Goal: Transaction & Acquisition: Obtain resource

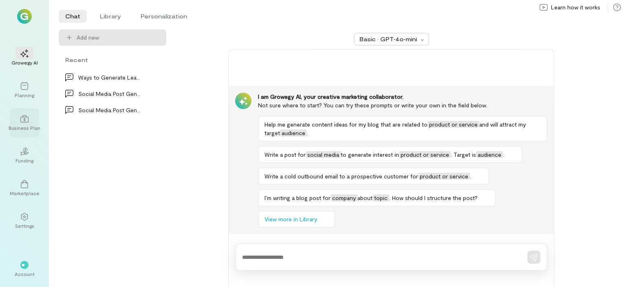
click at [24, 126] on div "Business Plan" at bounding box center [25, 127] width 32 height 7
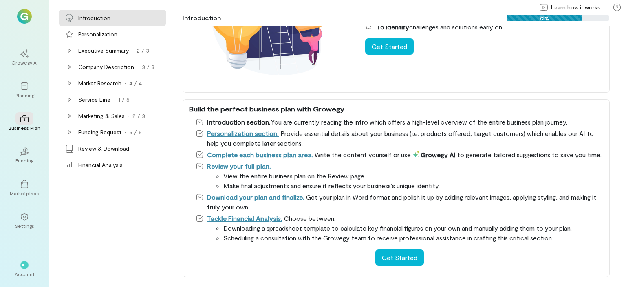
scroll to position [108, 0]
click at [393, 254] on button "Get Started" at bounding box center [399, 257] width 49 height 16
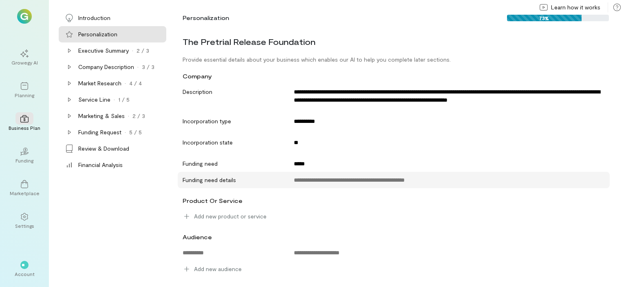
scroll to position [0, 0]
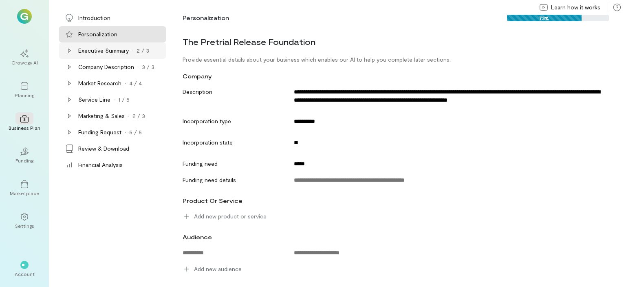
click at [88, 51] on div "Executive Summary" at bounding box center [103, 50] width 51 height 8
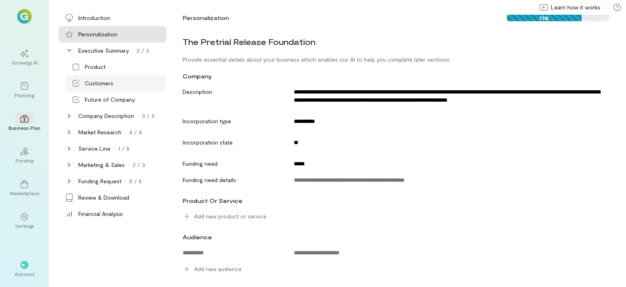
click at [88, 82] on div "Customers" at bounding box center [99, 83] width 29 height 8
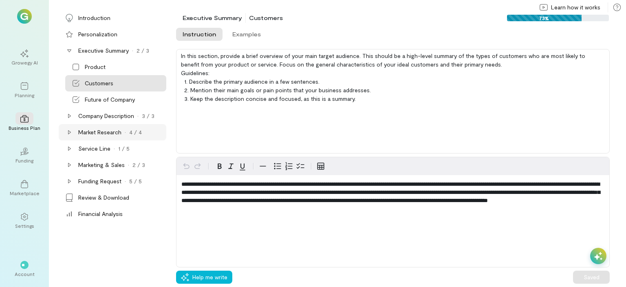
click at [88, 133] on div "Market Research" at bounding box center [99, 132] width 43 height 8
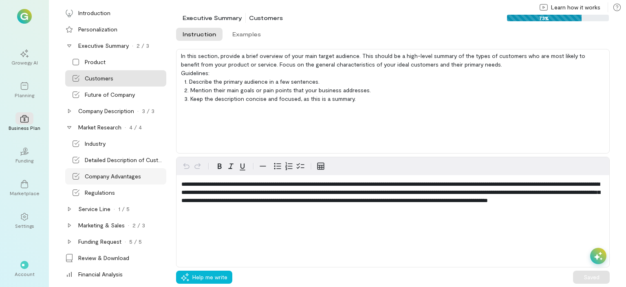
scroll to position [7, 0]
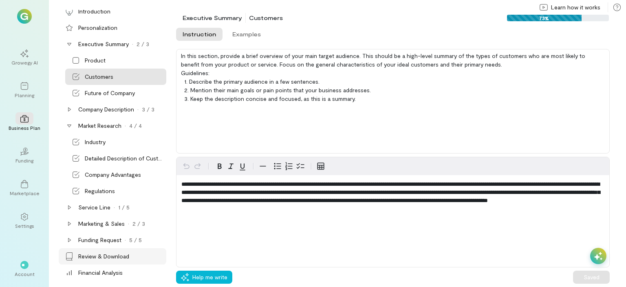
click at [93, 259] on div "Review & Download" at bounding box center [103, 256] width 51 height 8
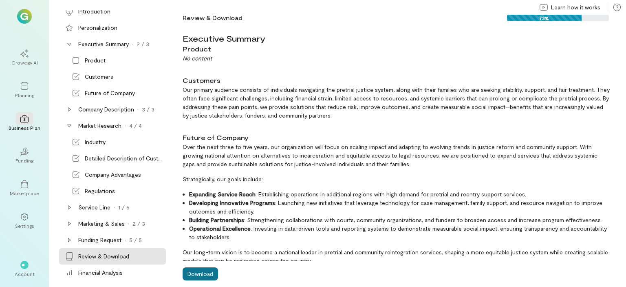
click at [202, 270] on button "Download" at bounding box center [200, 273] width 35 height 13
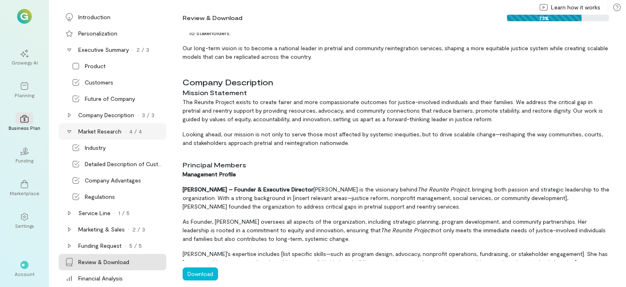
scroll to position [0, 0]
click at [106, 33] on div "Personalization" at bounding box center [97, 34] width 39 height 8
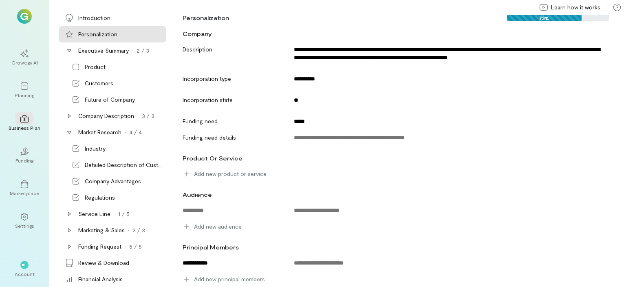
scroll to position [42, 0]
click at [597, 259] on icon at bounding box center [601, 262] width 8 height 8
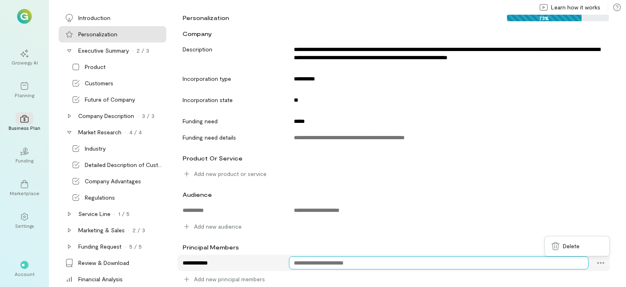
click at [324, 261] on textarea at bounding box center [439, 262] width 300 height 13
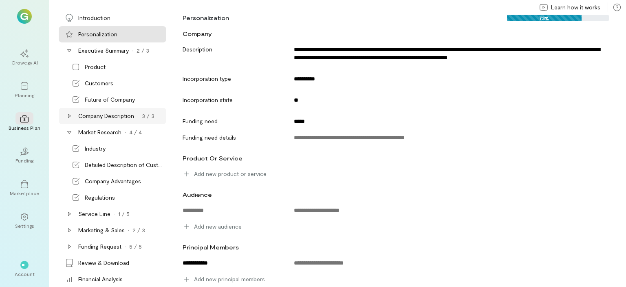
click at [93, 115] on div "Company Description" at bounding box center [106, 116] width 56 height 8
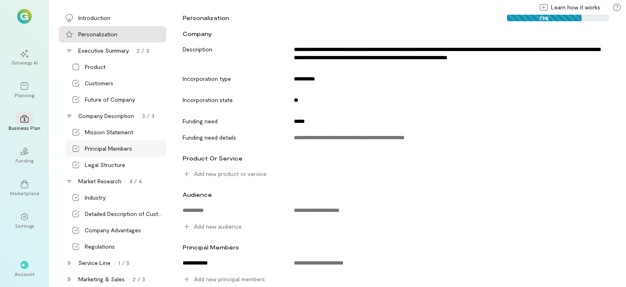
click at [95, 146] on div "Principal Members" at bounding box center [108, 148] width 47 height 8
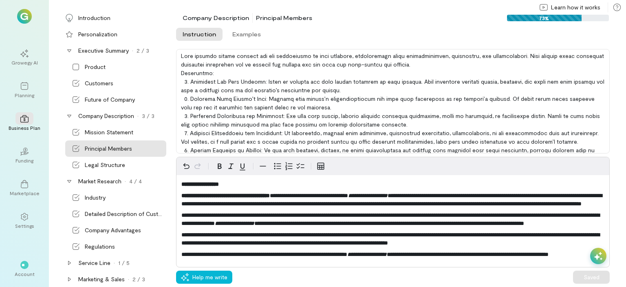
scroll to position [0, 0]
drag, startPoint x: 576, startPoint y: 203, endPoint x: 221, endPoint y: 211, distance: 354.3
click at [221, 206] on span "**********" at bounding box center [391, 199] width 421 height 14
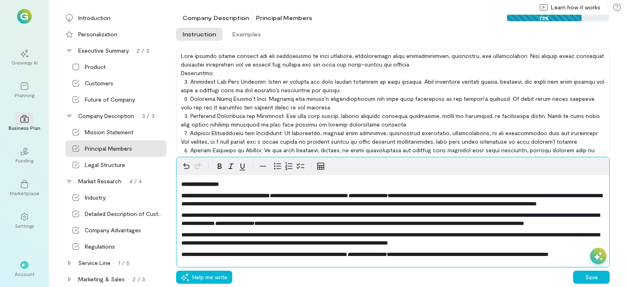
click at [375, 206] on span "**********" at bounding box center [391, 199] width 421 height 14
click at [578, 201] on span "**********" at bounding box center [391, 199] width 421 height 14
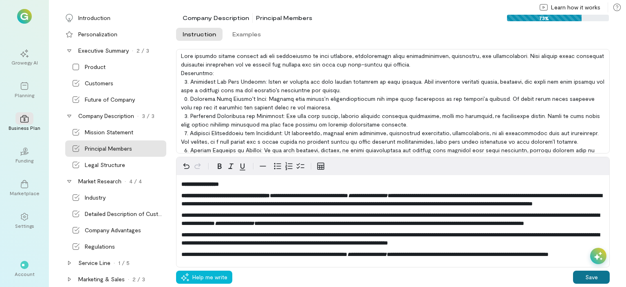
click at [595, 275] on button "Save" at bounding box center [591, 276] width 37 height 13
click at [594, 255] on div at bounding box center [598, 255] width 16 height 16
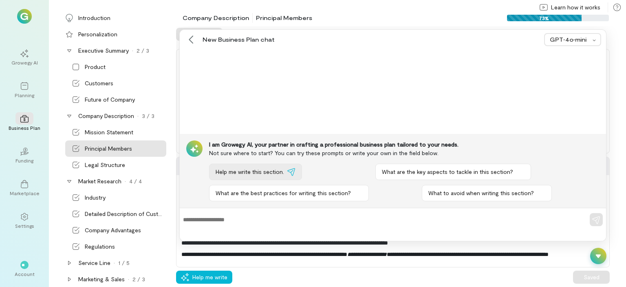
click at [285, 171] on div "Help me write this section." at bounding box center [256, 172] width 80 height 8
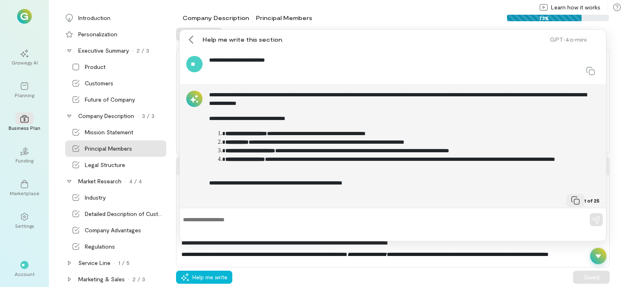
click at [572, 199] on icon at bounding box center [576, 200] width 8 height 8
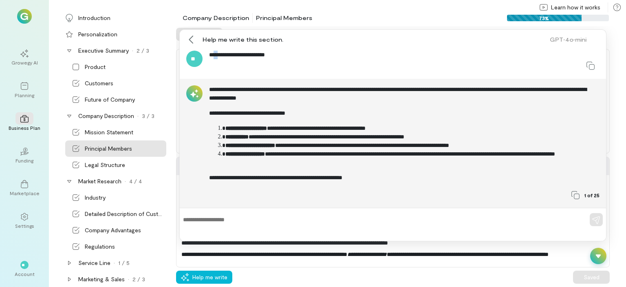
scroll to position [0, 0]
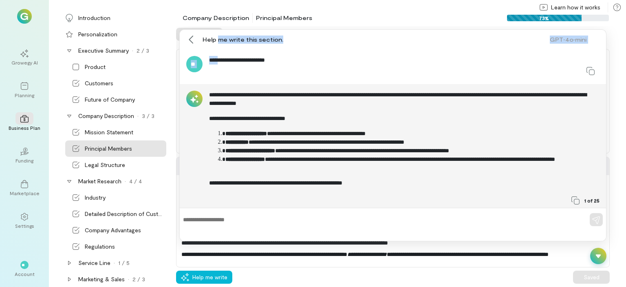
drag, startPoint x: 217, startPoint y: 51, endPoint x: 232, endPoint y: 56, distance: 15.5
click at [219, 47] on div "**********" at bounding box center [393, 135] width 426 height 211
click at [187, 37] on icon at bounding box center [191, 39] width 8 height 8
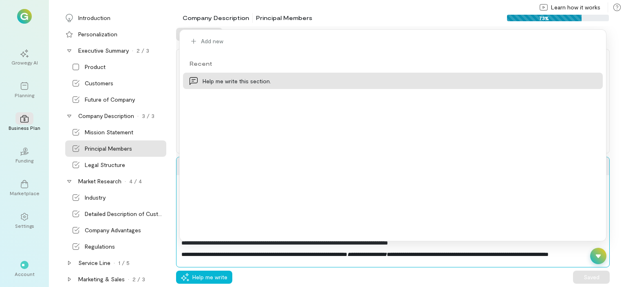
click at [317, 251] on span "**********" at bounding box center [264, 254] width 166 height 6
click at [597, 256] on icon at bounding box center [598, 256] width 5 height 4
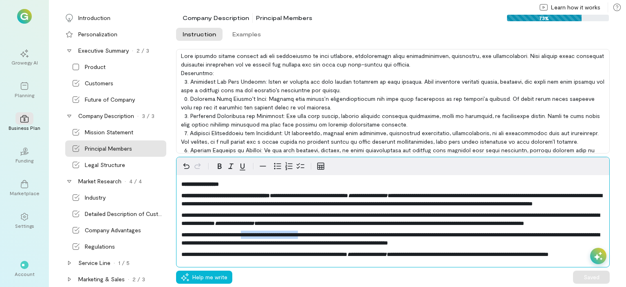
drag, startPoint x: 320, startPoint y: 226, endPoint x: 253, endPoint y: 226, distance: 66.5
click at [253, 232] on span "**********" at bounding box center [390, 239] width 418 height 14
click at [481, 232] on span "**********" at bounding box center [390, 239] width 418 height 14
click at [486, 236] on p "**********" at bounding box center [392, 238] width 423 height 16
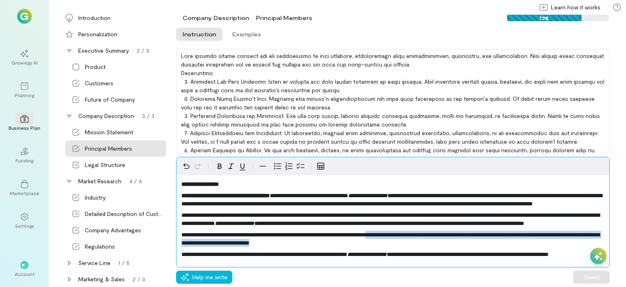
drag, startPoint x: 411, startPoint y: 227, endPoint x: 623, endPoint y: 234, distance: 212.5
click at [623, 234] on div "**********" at bounding box center [401, 156] width 450 height 261
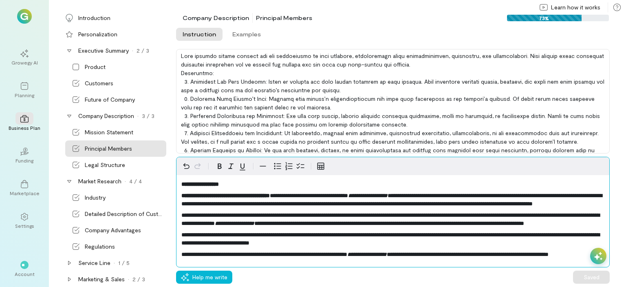
scroll to position [23, 0]
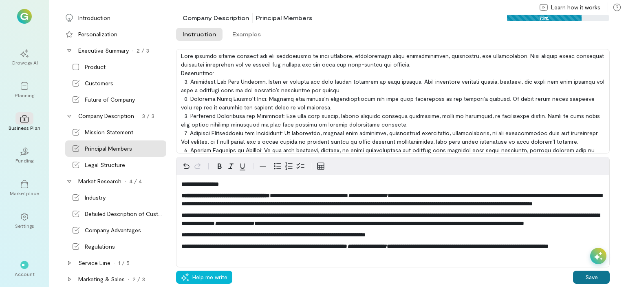
click at [582, 274] on button "Save" at bounding box center [591, 276] width 37 height 13
click at [121, 165] on div "Legal Structure" at bounding box center [105, 165] width 40 height 8
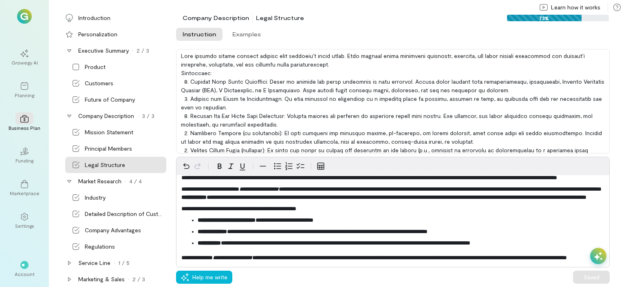
scroll to position [1, 0]
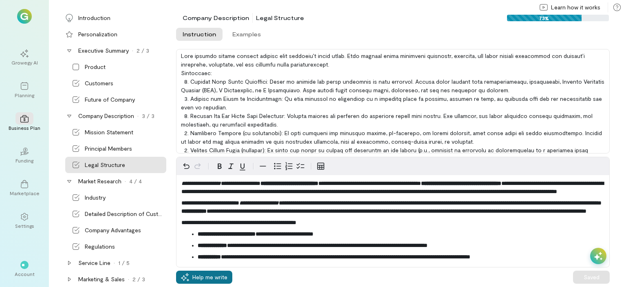
click at [202, 278] on span "Help me write" at bounding box center [209, 277] width 35 height 8
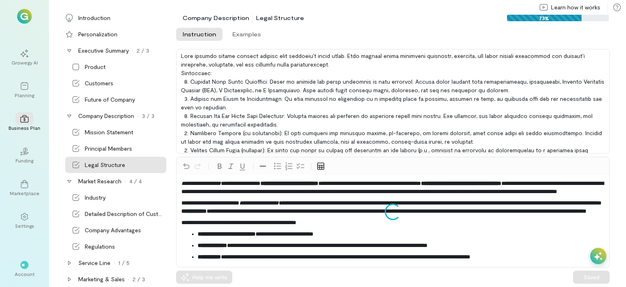
click at [607, 259] on div "Loading..." at bounding box center [393, 212] width 434 height 111
click at [594, 256] on icon at bounding box center [598, 256] width 8 height 8
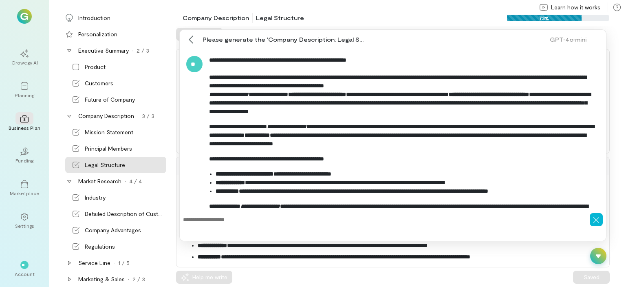
scroll to position [66, 0]
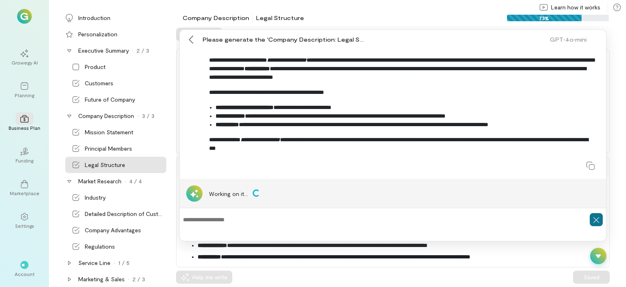
click at [595, 219] on icon "button" at bounding box center [597, 220] width 6 height 6
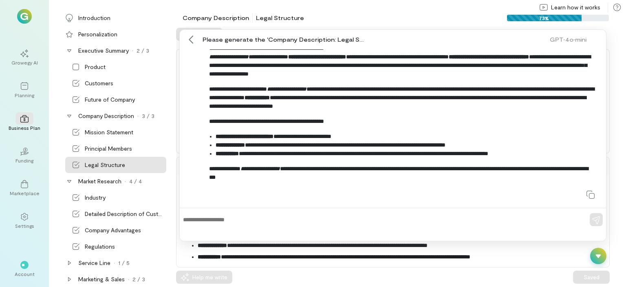
scroll to position [37, 0]
click at [188, 40] on icon at bounding box center [191, 39] width 8 height 8
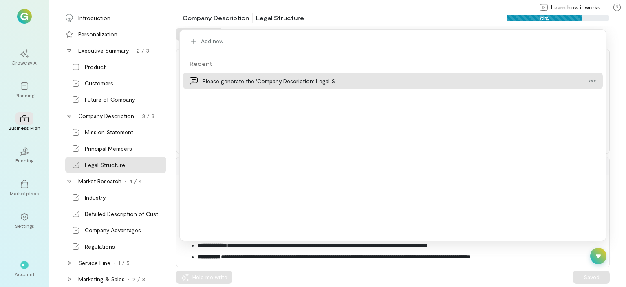
click at [211, 82] on div "Please generate the 'Company Description: Legal S…" at bounding box center [391, 81] width 376 height 9
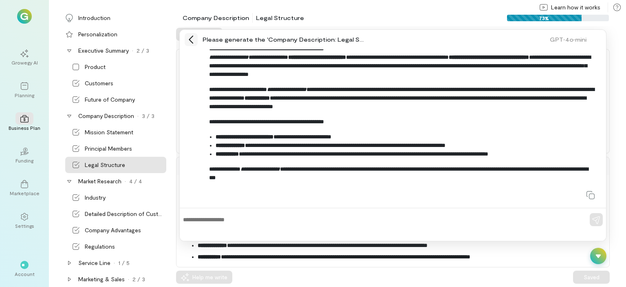
click at [192, 38] on icon at bounding box center [191, 39] width 8 height 8
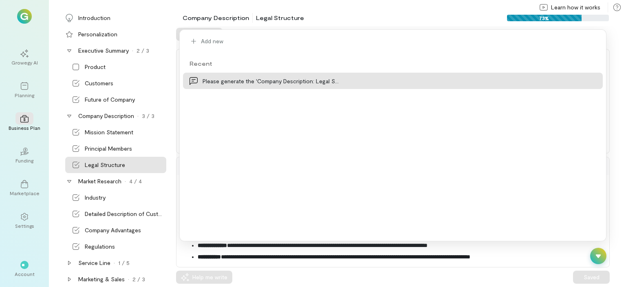
click at [596, 256] on icon at bounding box center [598, 256] width 8 height 8
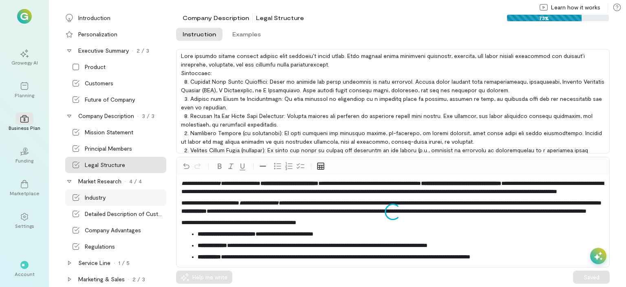
click at [90, 200] on div "Industry" at bounding box center [95, 197] width 21 height 8
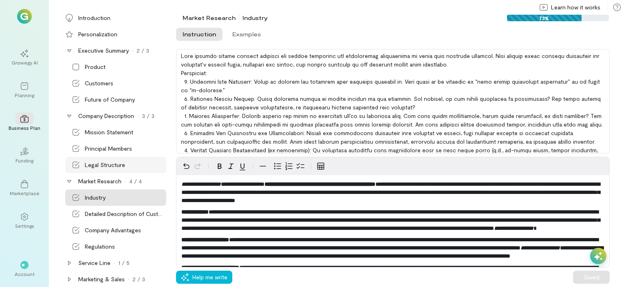
click at [93, 162] on div "Legal Structure" at bounding box center [105, 165] width 40 height 8
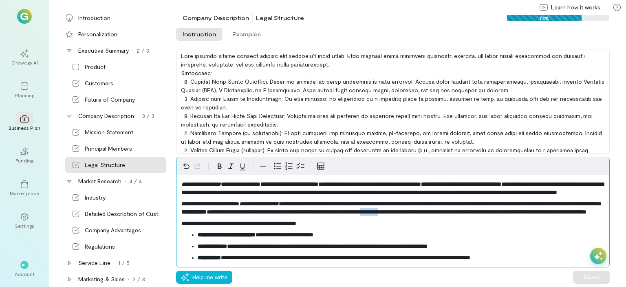
drag, startPoint x: 534, startPoint y: 220, endPoint x: 554, endPoint y: 221, distance: 20.4
click at [554, 214] on span "**********" at bounding box center [397, 212] width 380 height 6
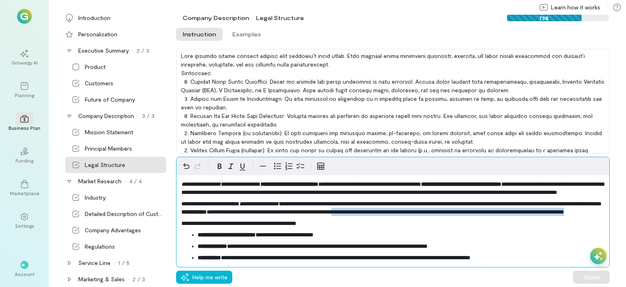
drag, startPoint x: 496, startPoint y: 220, endPoint x: 580, endPoint y: 232, distance: 84.8
click at [580, 232] on div "**********" at bounding box center [393, 229] width 433 height 109
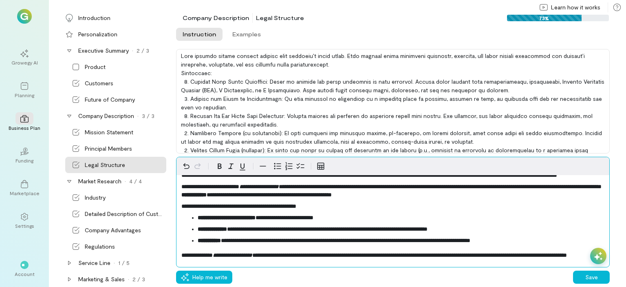
scroll to position [33, 0]
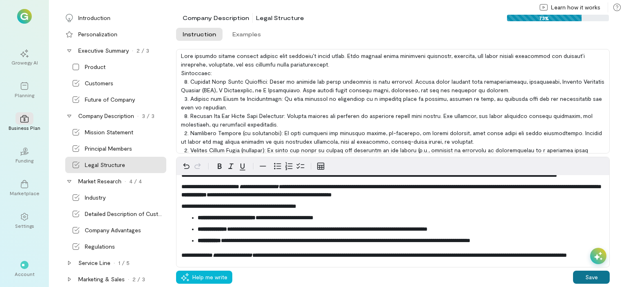
click at [602, 275] on button "Save" at bounding box center [591, 276] width 37 height 13
click at [103, 51] on div "Executive Summary" at bounding box center [103, 50] width 51 height 8
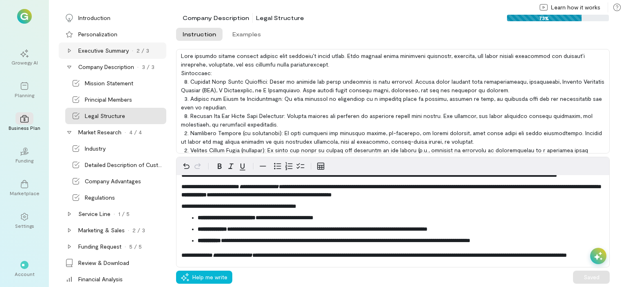
click at [103, 52] on div "Executive Summary" at bounding box center [103, 50] width 51 height 8
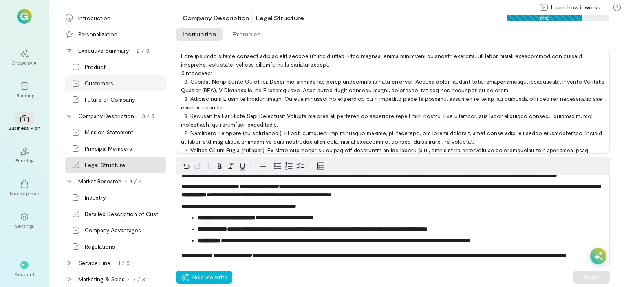
click at [106, 86] on div "Customers" at bounding box center [99, 83] width 29 height 8
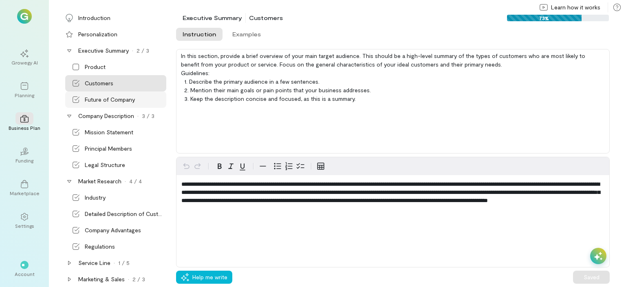
click at [106, 98] on div "Future of Company" at bounding box center [110, 99] width 50 height 8
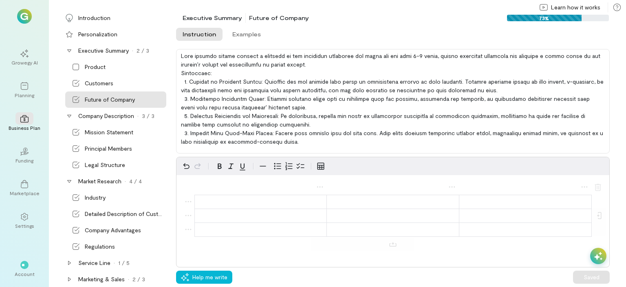
scroll to position [131, 0]
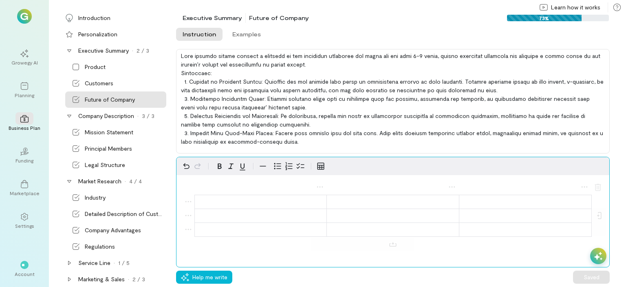
click at [400, 241] on button "editable markdown" at bounding box center [393, 243] width 396 height 13
click at [593, 178] on icon "editable markdown" at bounding box center [598, 173] width 10 height 10
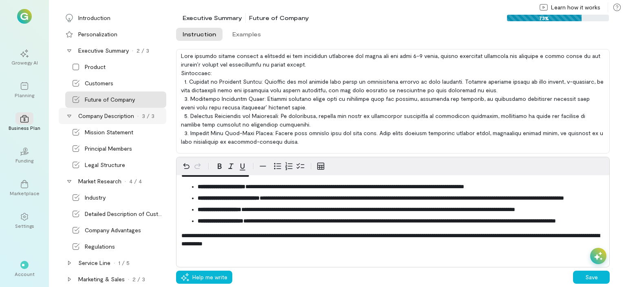
click at [87, 114] on div "Company Description" at bounding box center [106, 116] width 56 height 8
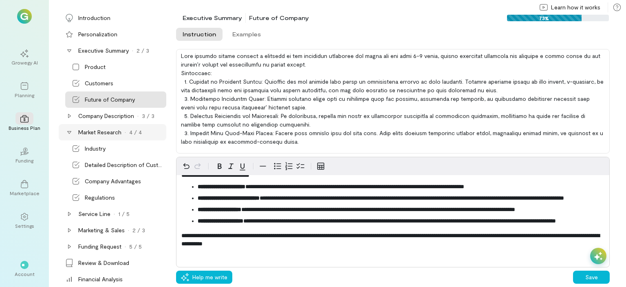
click at [87, 127] on div "Market Research · 4 / 4" at bounding box center [113, 132] width 108 height 16
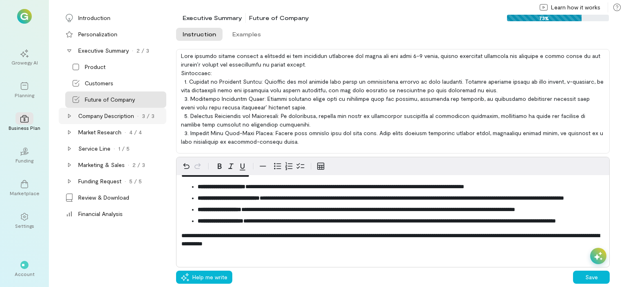
click at [93, 112] on div "Company Description" at bounding box center [106, 116] width 56 height 8
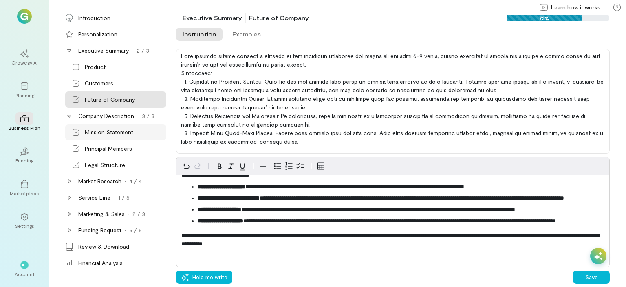
click at [95, 138] on div "Mission Statement" at bounding box center [115, 132] width 101 height 16
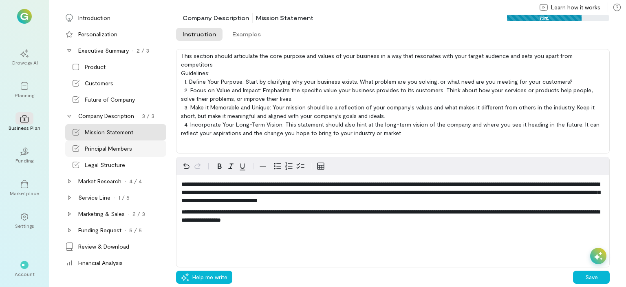
click at [95, 152] on div "Principal Members" at bounding box center [108, 148] width 47 height 8
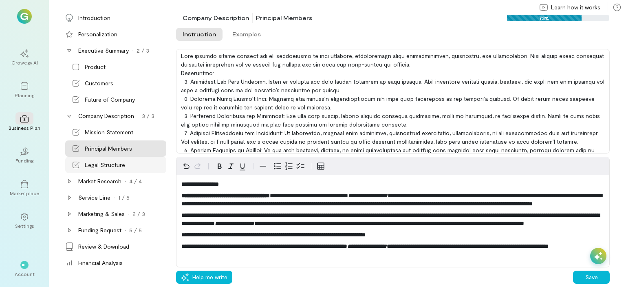
click at [95, 166] on div "Legal Structure" at bounding box center [105, 165] width 40 height 8
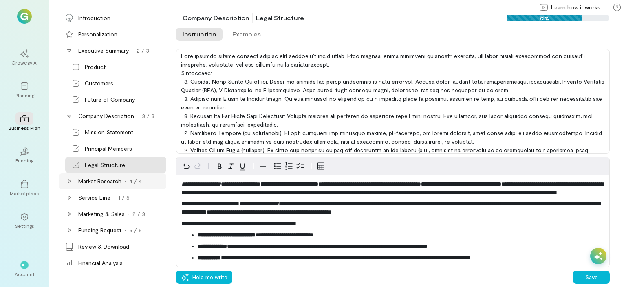
click at [95, 186] on div "Market Research · 4 / 4" at bounding box center [113, 181] width 108 height 16
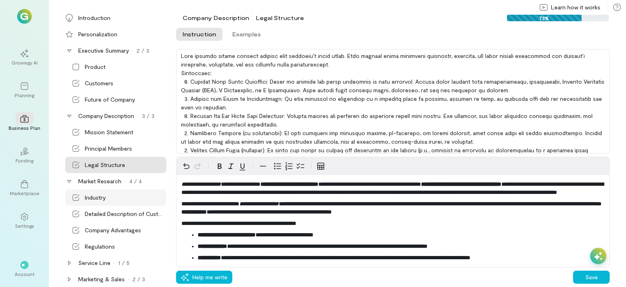
click at [95, 197] on div "Industry" at bounding box center [95, 197] width 21 height 8
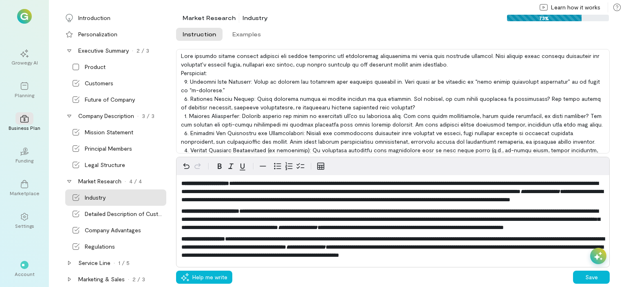
scroll to position [113, 0]
click at [89, 210] on div "Detailed Description of Customers" at bounding box center [125, 214] width 80 height 8
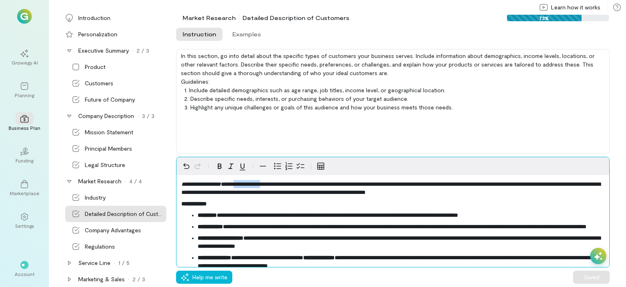
drag, startPoint x: 279, startPoint y: 184, endPoint x: 247, endPoint y: 183, distance: 31.8
click at [247, 183] on span "**********" at bounding box center [390, 188] width 419 height 14
click at [280, 182] on span "**********" at bounding box center [390, 188] width 419 height 14
click at [280, 184] on span "**********" at bounding box center [390, 188] width 419 height 14
drag, startPoint x: 267, startPoint y: 214, endPoint x: 252, endPoint y: 214, distance: 15.1
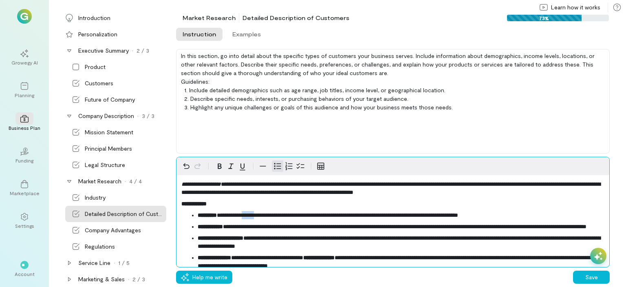
click at [252, 214] on span "**********" at bounding box center [337, 215] width 241 height 6
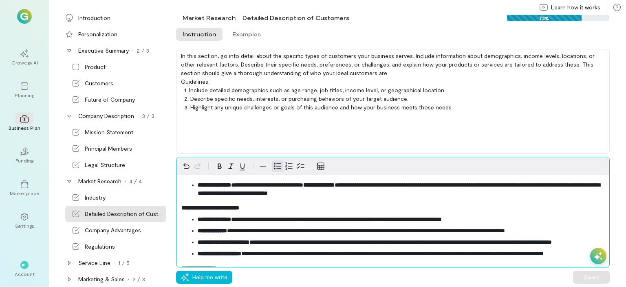
scroll to position [0, 0]
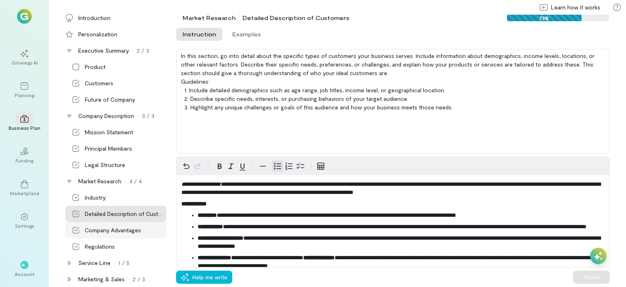
click at [88, 228] on div "Company Advantages" at bounding box center [113, 230] width 56 height 8
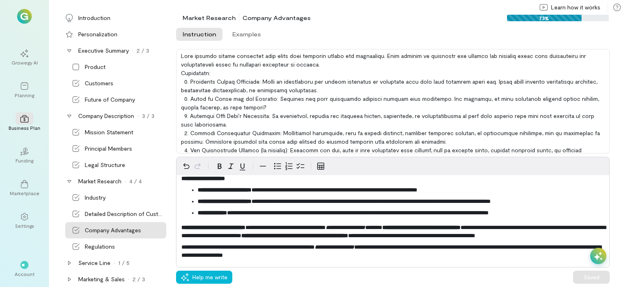
scroll to position [216, 0]
click at [106, 248] on div "Regulations" at bounding box center [100, 246] width 30 height 8
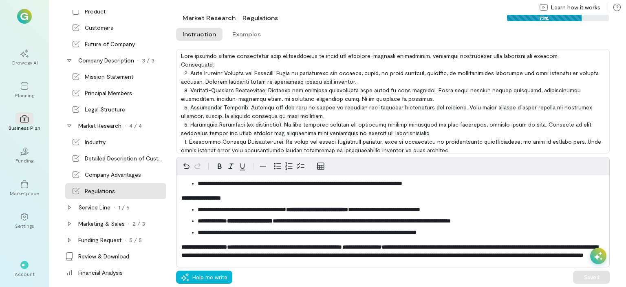
scroll to position [232, 0]
click at [94, 210] on div "Service Line" at bounding box center [94, 207] width 32 height 8
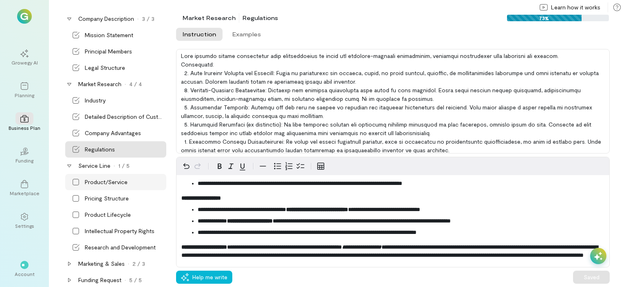
scroll to position [137, 0]
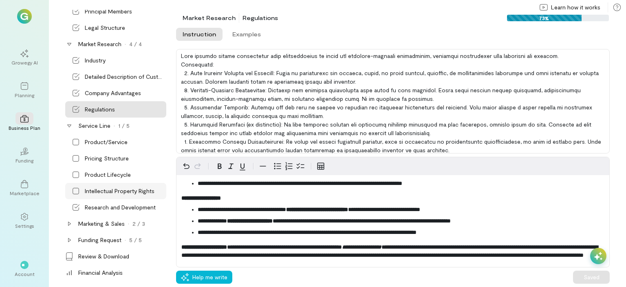
click at [106, 187] on div "Intellectual Property Rights" at bounding box center [120, 191] width 70 height 8
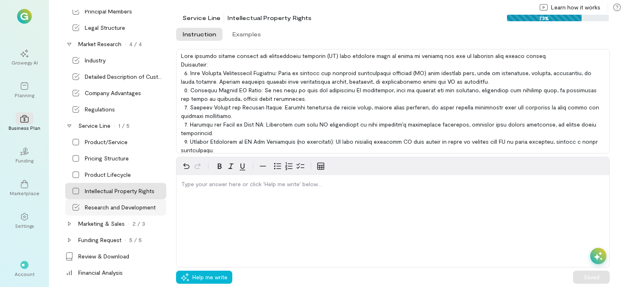
click at [106, 209] on div "Research and Development" at bounding box center [120, 207] width 71 height 8
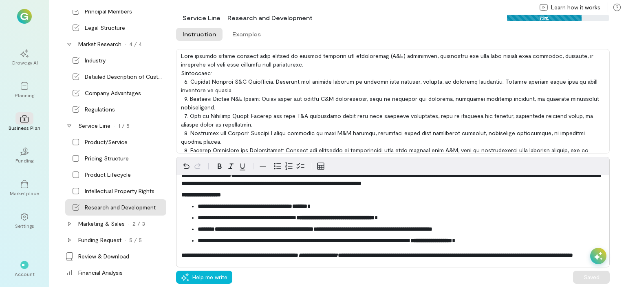
scroll to position [299, 0]
click at [95, 221] on div "Marketing & Sales" at bounding box center [101, 223] width 46 height 8
click at [95, 239] on div "Growth Strategy" at bounding box center [106, 240] width 43 height 8
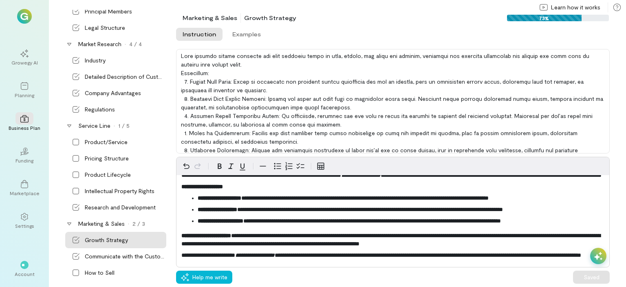
scroll to position [206, 0]
click at [130, 252] on div "Communicate with the Customer" at bounding box center [125, 256] width 80 height 8
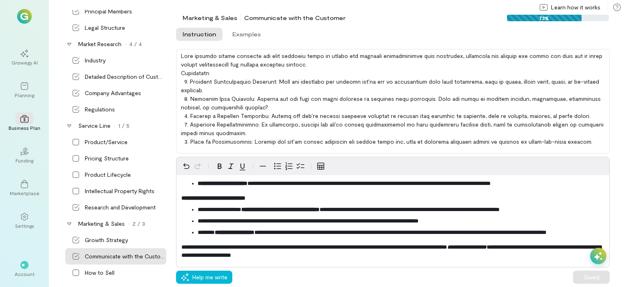
scroll to position [163, 0]
click at [146, 225] on div "Marketing & Sales · 2 / 3" at bounding box center [121, 223] width 86 height 8
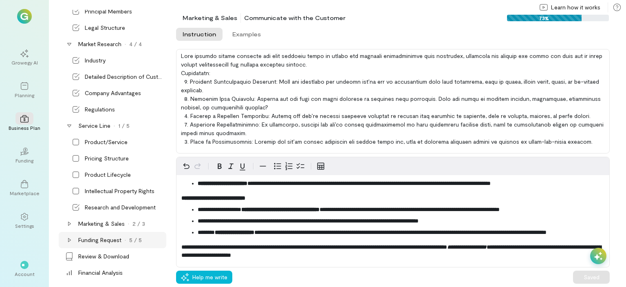
click at [99, 234] on div "Funding Request · 5 / 5" at bounding box center [113, 240] width 108 height 16
drag, startPoint x: 91, startPoint y: 238, endPoint x: 97, endPoint y: 236, distance: 7.0
click at [93, 238] on div "Funding Request" at bounding box center [99, 240] width 43 height 8
click at [97, 236] on div "Funding Request" at bounding box center [99, 240] width 43 height 8
click at [97, 249] on div "Overview of Funding Need" at bounding box center [115, 256] width 101 height 16
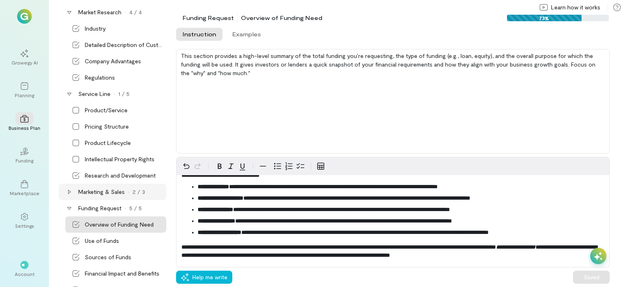
scroll to position [219, 0]
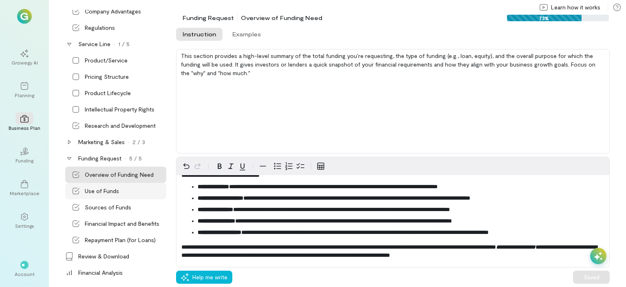
click at [114, 192] on div "Use of Funds" at bounding box center [102, 191] width 34 height 8
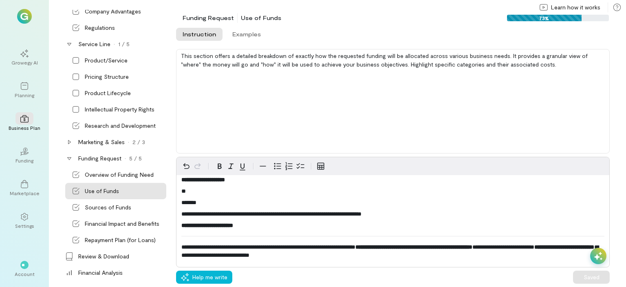
scroll to position [500, 0]
click at [75, 203] on icon at bounding box center [76, 207] width 8 height 8
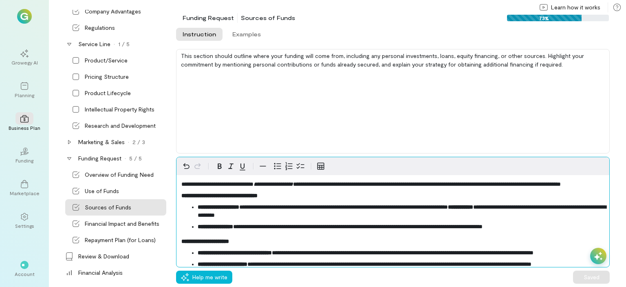
drag, startPoint x: 359, startPoint y: 194, endPoint x: 371, endPoint y: 170, distance: 26.8
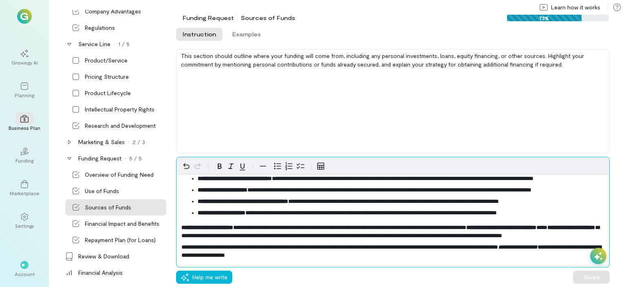
scroll to position [115, 0]
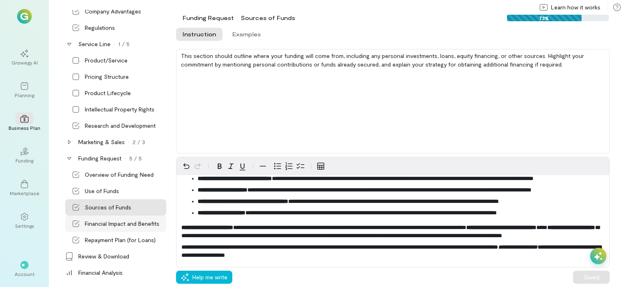
click at [105, 221] on div "Financial Impact and Benefits" at bounding box center [122, 223] width 75 height 8
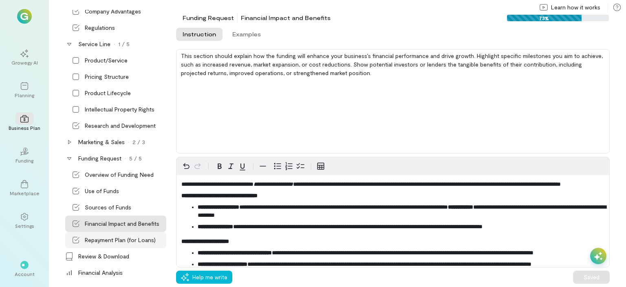
click at [104, 242] on div "Repayment Plan (for Loans)" at bounding box center [120, 240] width 71 height 8
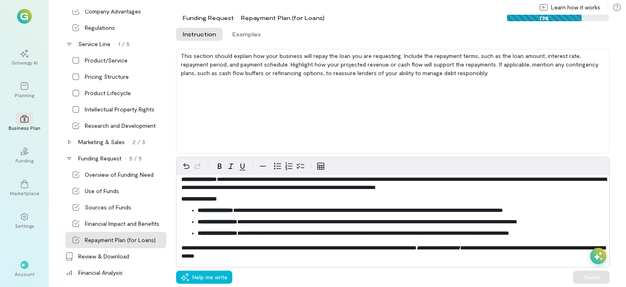
scroll to position [163, 0]
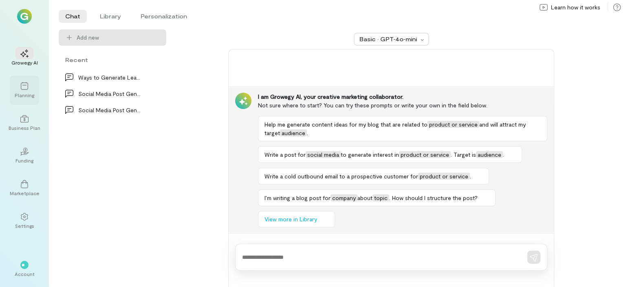
click at [25, 93] on div "Planning" at bounding box center [25, 95] width 20 height 7
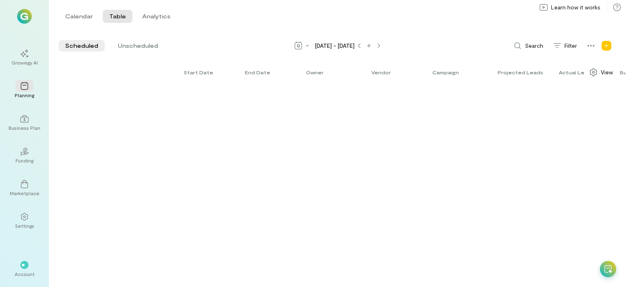
click at [24, 107] on div "Growegy AI Planning Business Plan 02 Funding Marketplace Settings" at bounding box center [24, 139] width 29 height 192
click at [24, 117] on icon at bounding box center [24, 119] width 8 height 8
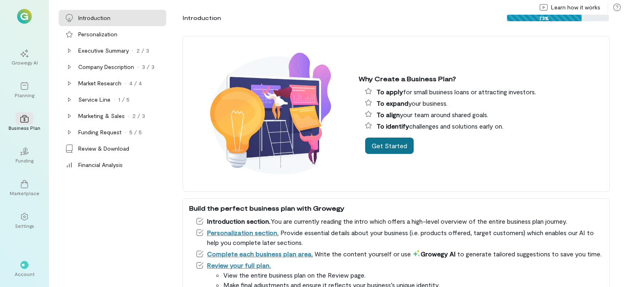
click at [400, 145] on button "Get Started" at bounding box center [389, 145] width 49 height 16
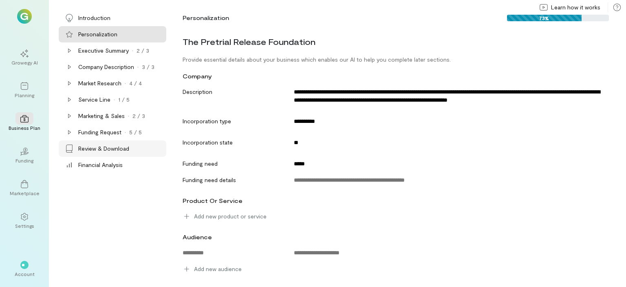
click at [125, 152] on div "Review & Download" at bounding box center [113, 148] width 108 height 16
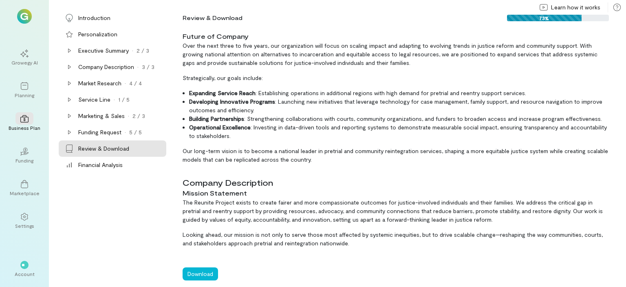
scroll to position [122, 0]
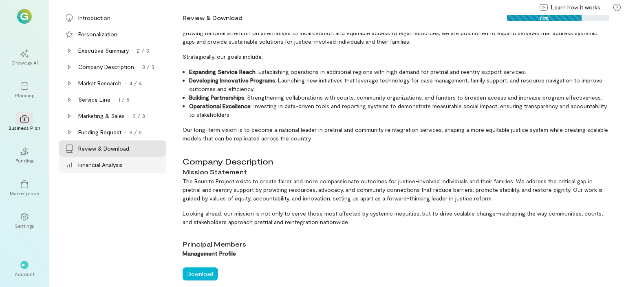
click at [121, 167] on div "Financial Analysis" at bounding box center [100, 165] width 44 height 8
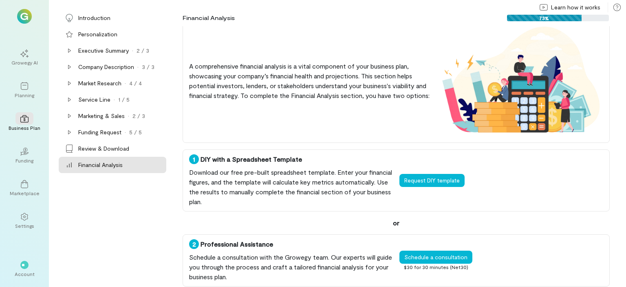
scroll to position [26, 0]
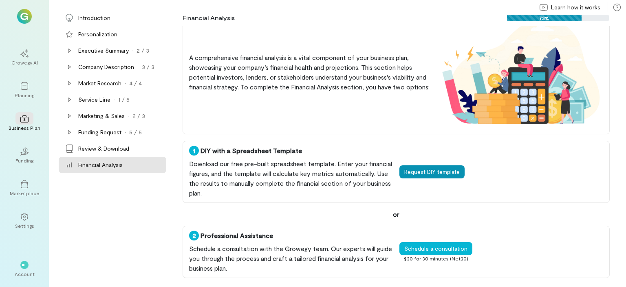
click at [419, 177] on div "1 DIY with a Spreadsheet Template Download our free pre-built spreadsheet templ…" at bounding box center [396, 172] width 427 height 62
click at [419, 174] on button "Request DIY template" at bounding box center [432, 171] width 65 height 13
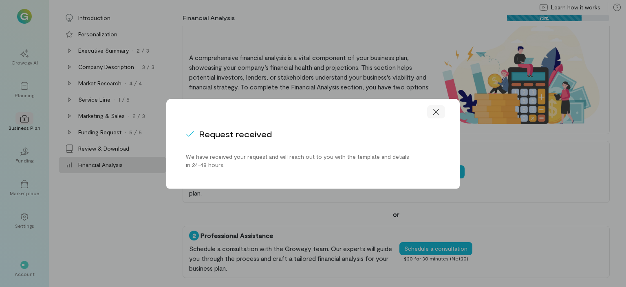
click at [435, 111] on icon at bounding box center [436, 112] width 8 height 8
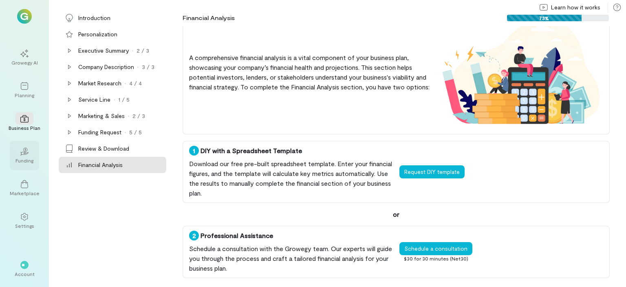
click at [28, 155] on div "02" at bounding box center [24, 151] width 18 height 12
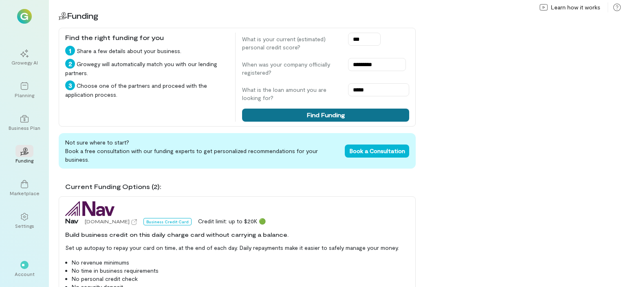
click at [270, 116] on button "Find Funding" at bounding box center [325, 114] width 167 height 13
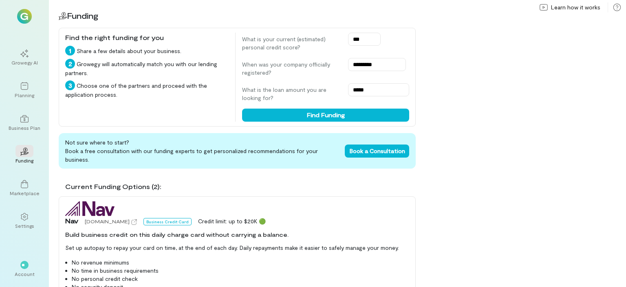
drag, startPoint x: 98, startPoint y: 207, endPoint x: 85, endPoint y: 75, distance: 132.3
drag, startPoint x: 85, startPoint y: 75, endPoint x: 490, endPoint y: 42, distance: 406.6
click at [490, 42] on div "02 Funding Find the right funding for you 1 Share a few details about your busi…" at bounding box center [337, 143] width 577 height 287
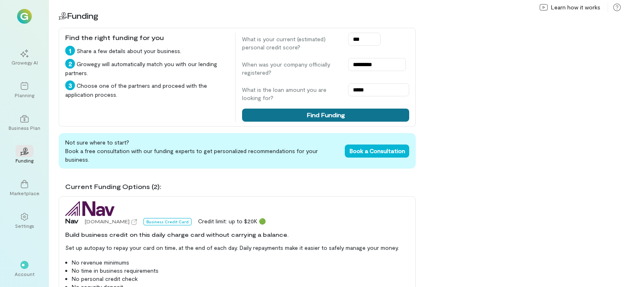
click at [381, 120] on button "Find Funding" at bounding box center [325, 114] width 167 height 13
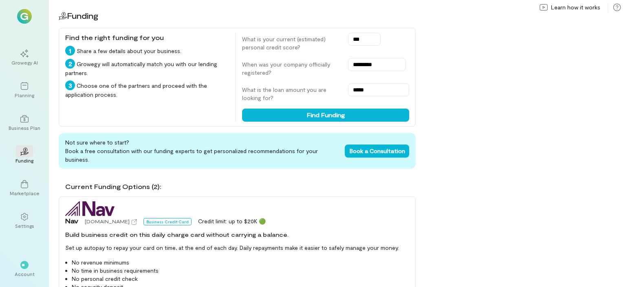
click at [228, 186] on div "Current Funding Options (2): Nav [DOMAIN_NAME] Business Credit Card Credit limi…" at bounding box center [237, 231] width 357 height 112
click at [387, 147] on span "Book a Consultation" at bounding box center [377, 150] width 55 height 7
